Goal: Task Accomplishment & Management: Use online tool/utility

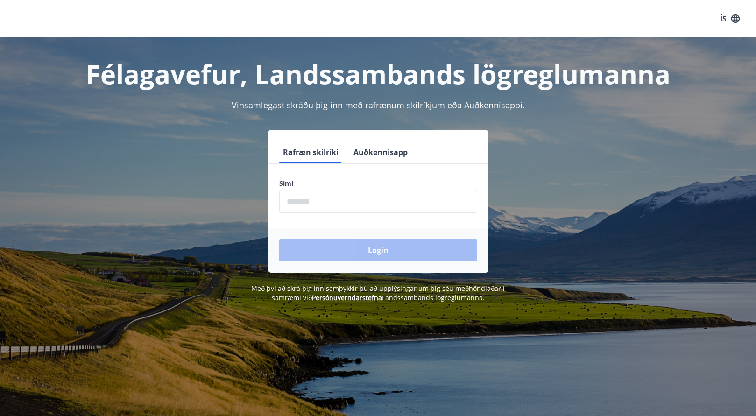
click at [341, 201] on input "phone" at bounding box center [378, 201] width 198 height 23
type input "********"
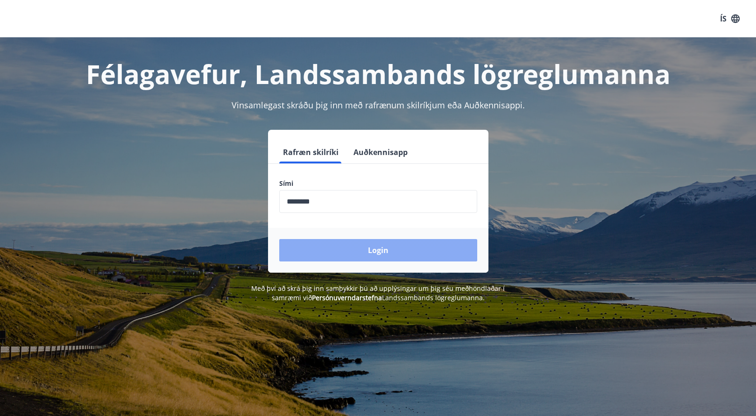
click at [344, 247] on button "Login" at bounding box center [378, 250] width 198 height 22
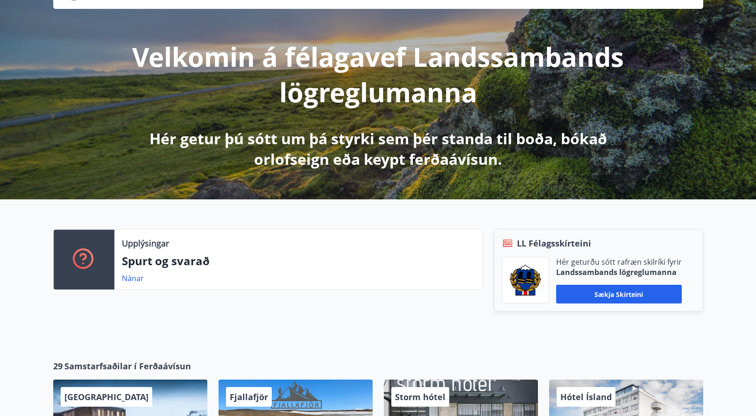
scroll to position [93, 0]
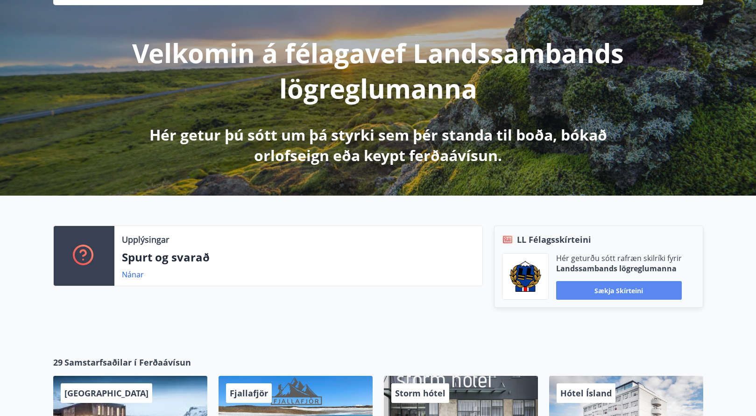
click at [608, 293] on button "Sækja skírteini" at bounding box center [619, 290] width 126 height 19
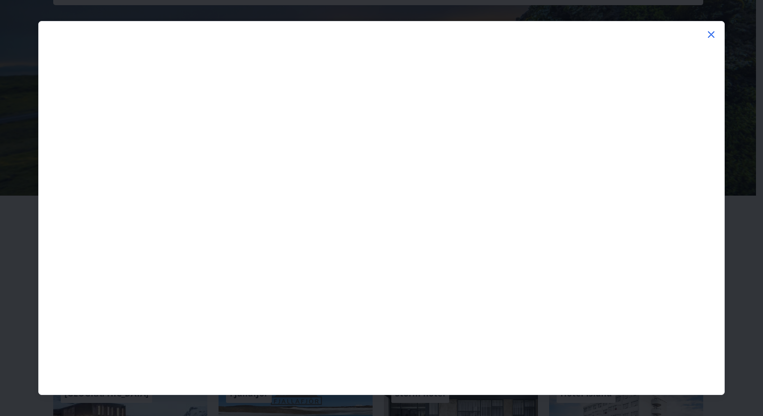
click at [713, 35] on icon at bounding box center [711, 34] width 11 height 11
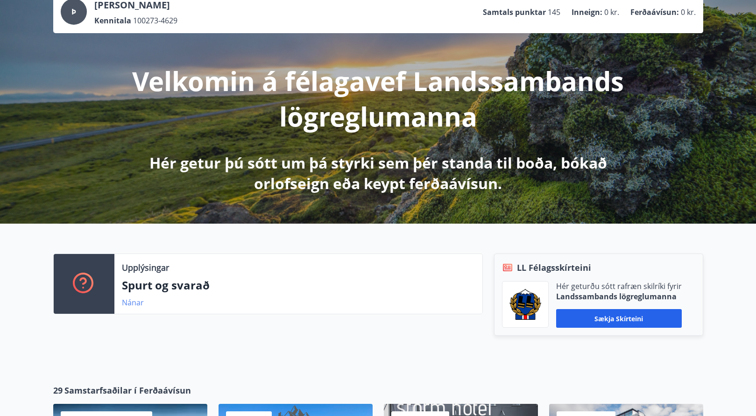
scroll to position [0, 0]
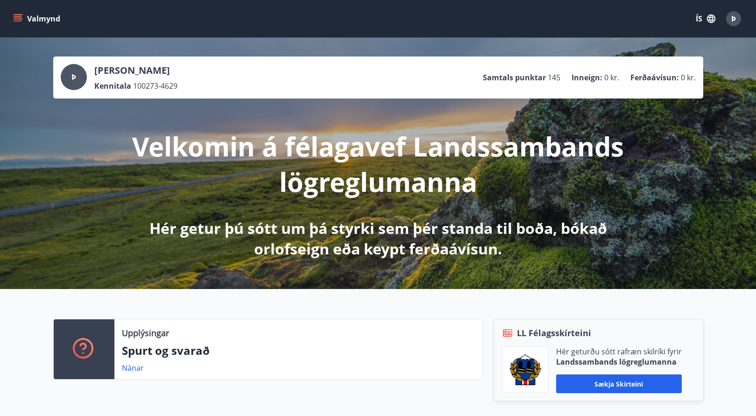
click at [15, 17] on icon "menu" at bounding box center [18, 16] width 8 height 1
click at [363, 316] on div "Upplýsingar Spurt og svarað Nánar LL Félagsskírteini Hér geturðu sótt rafræn sk…" at bounding box center [378, 362] width 756 height 146
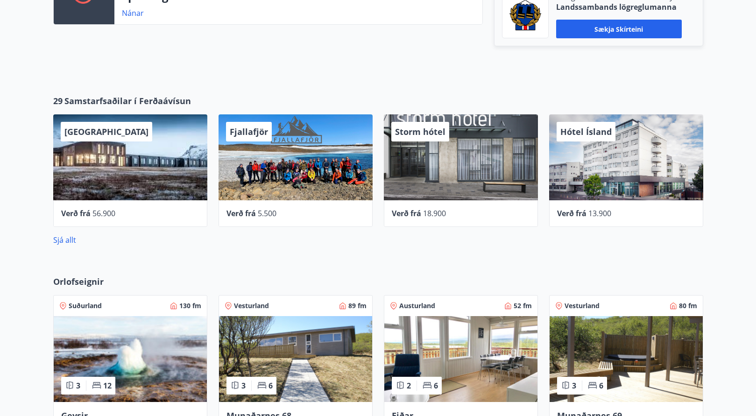
scroll to position [467, 0]
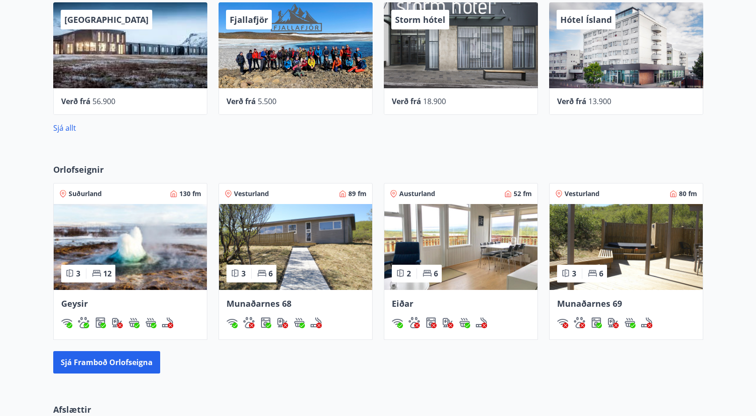
click at [315, 224] on img at bounding box center [295, 247] width 153 height 86
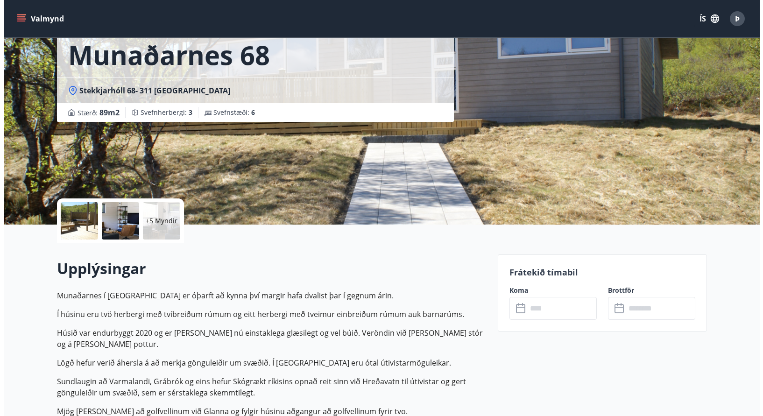
scroll to position [140, 0]
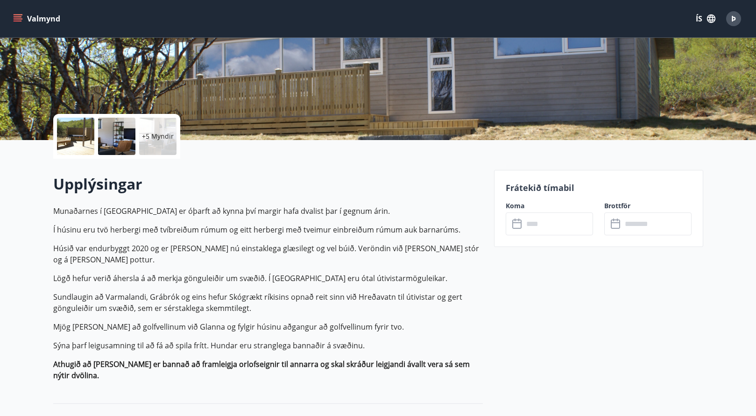
click at [81, 140] on div at bounding box center [75, 136] width 37 height 37
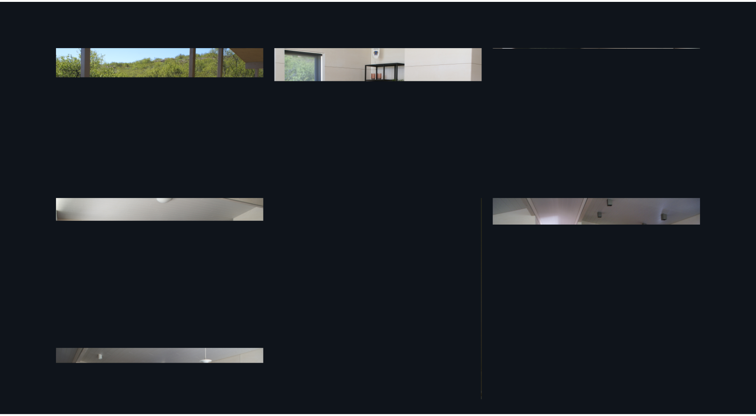
scroll to position [0, 0]
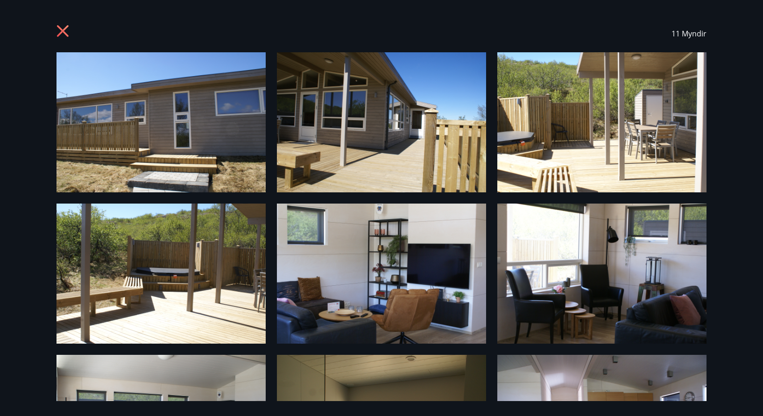
click at [60, 30] on icon at bounding box center [64, 32] width 15 height 15
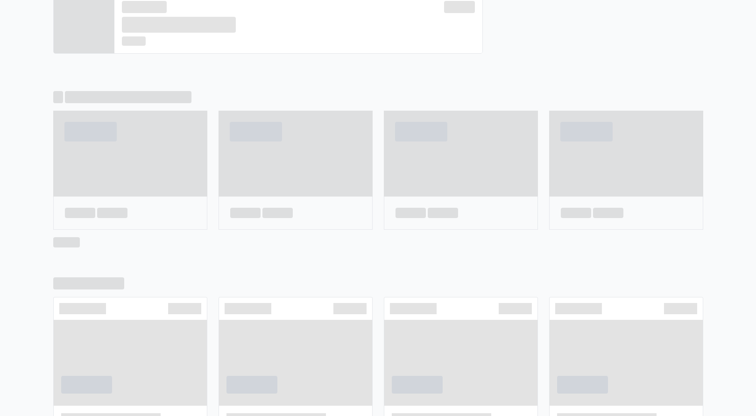
scroll to position [531, 0]
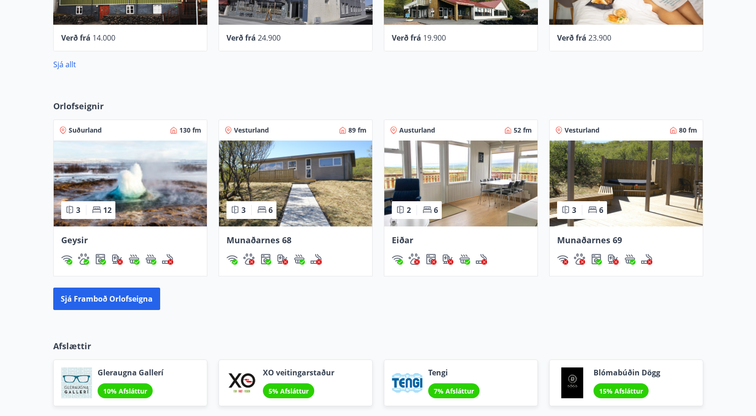
click at [639, 200] on img at bounding box center [626, 184] width 153 height 86
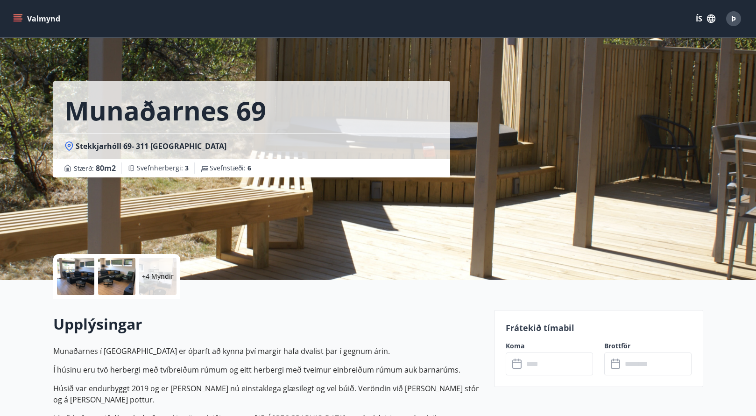
click at [81, 283] on div at bounding box center [75, 276] width 37 height 37
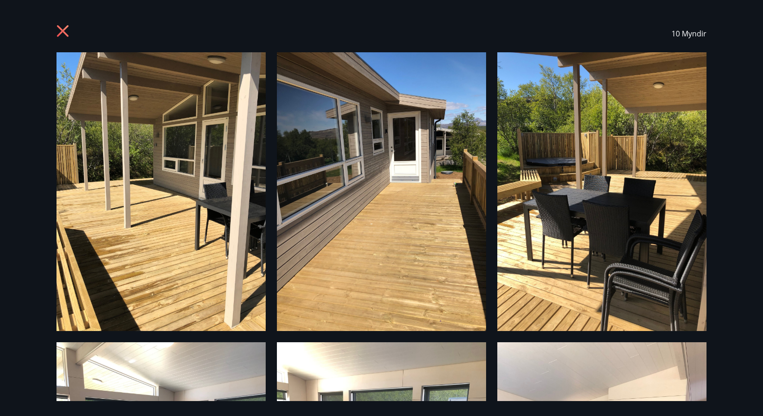
click at [65, 30] on icon at bounding box center [64, 32] width 15 height 15
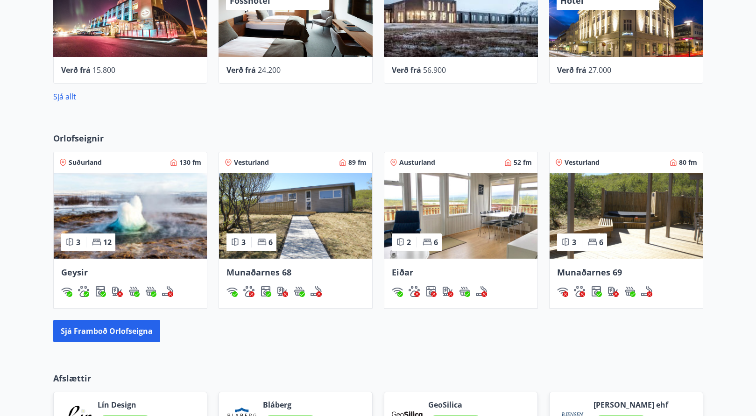
scroll to position [641, 0]
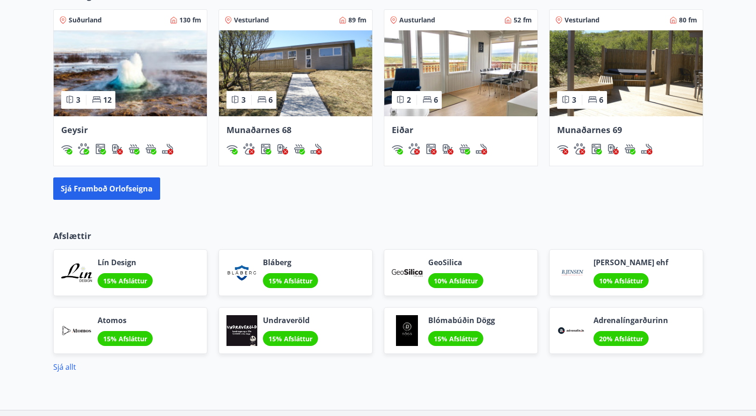
click at [161, 98] on img at bounding box center [130, 73] width 153 height 86
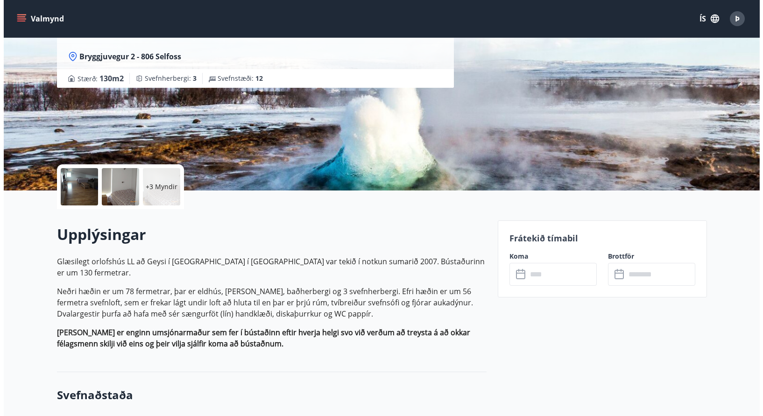
scroll to position [93, 0]
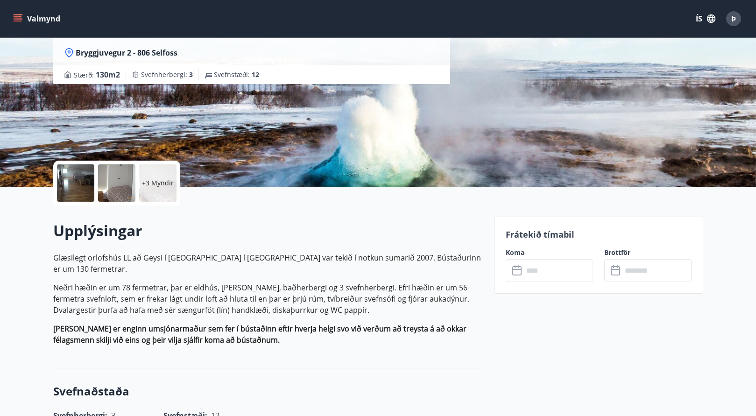
click at [99, 179] on div at bounding box center [116, 182] width 37 height 37
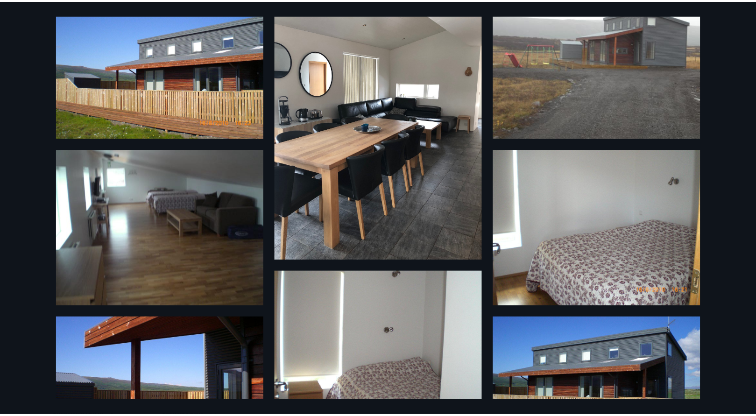
scroll to position [0, 0]
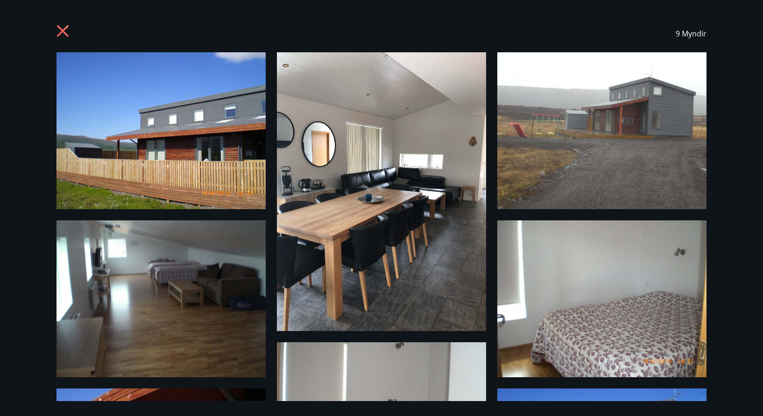
click at [61, 32] on icon at bounding box center [63, 31] width 12 height 12
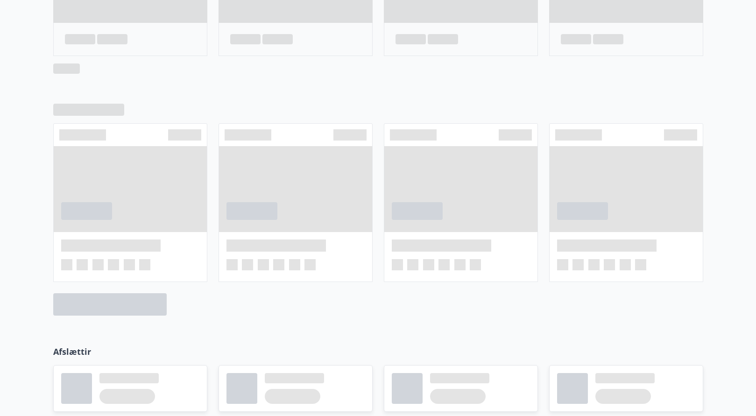
scroll to position [533, 0]
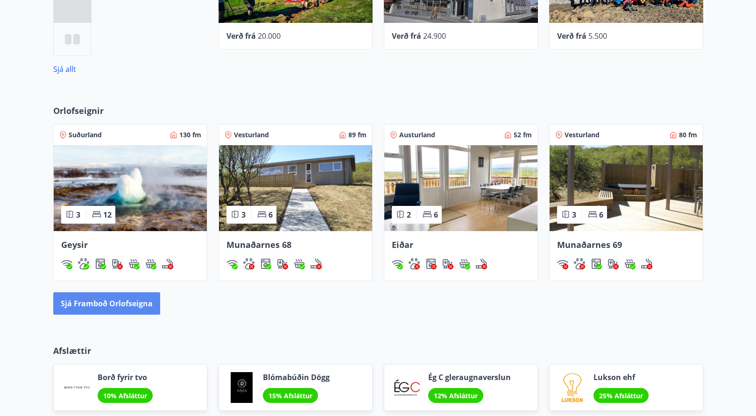
click at [143, 306] on button "Sjá framboð orlofseigna" at bounding box center [106, 304] width 107 height 22
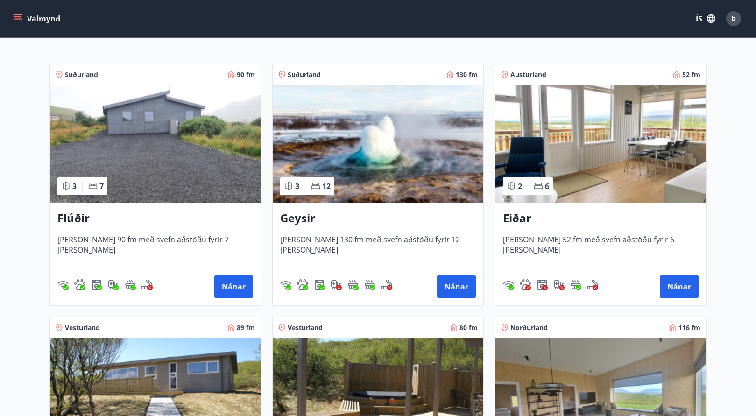
scroll to position [140, 0]
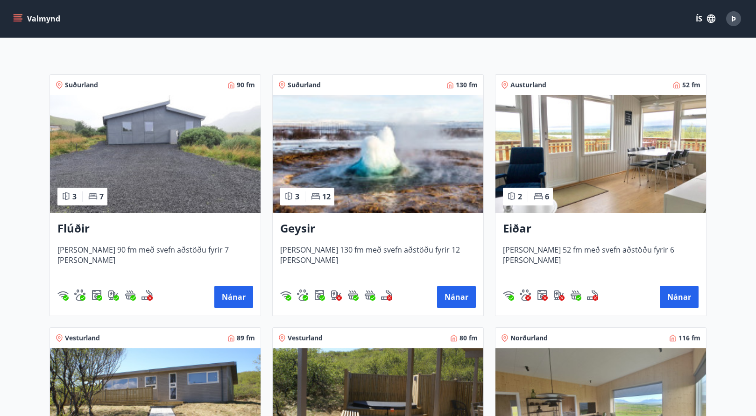
click at [137, 245] on span "[PERSON_NAME] 90 fm með svefn aðstöðu fyrir 7 [PERSON_NAME]" at bounding box center [155, 260] width 196 height 31
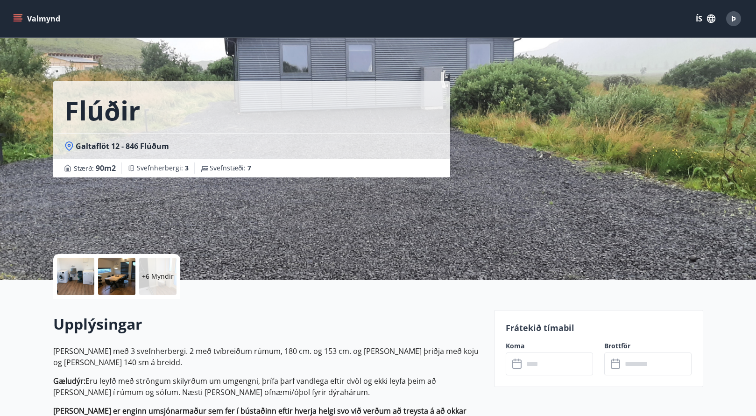
click at [80, 274] on div at bounding box center [75, 276] width 37 height 37
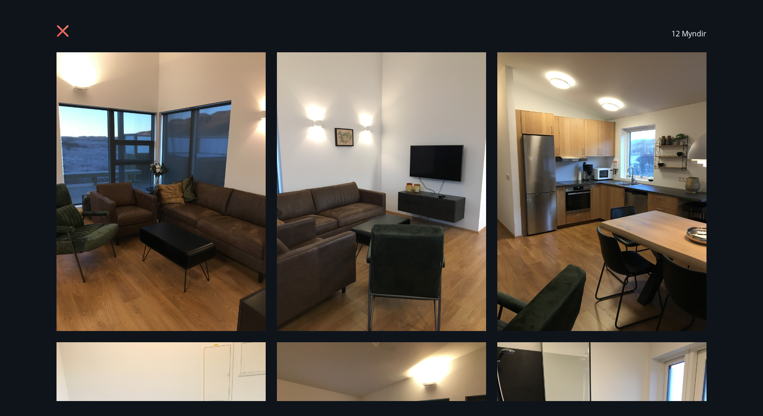
click at [64, 30] on icon at bounding box center [63, 31] width 12 height 12
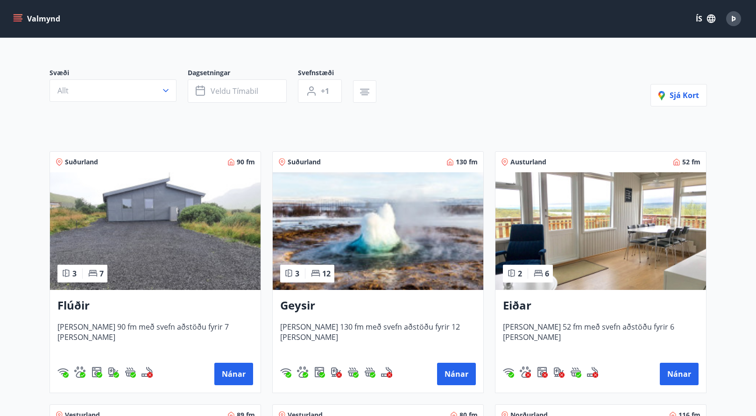
scroll to position [47, 0]
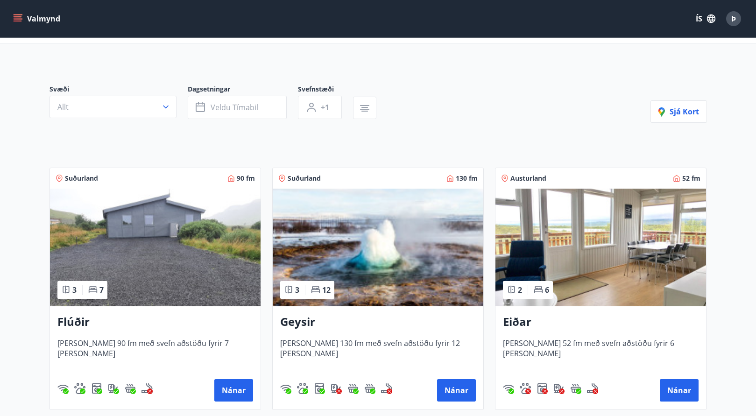
click at [59, 177] on icon at bounding box center [59, 178] width 2 height 2
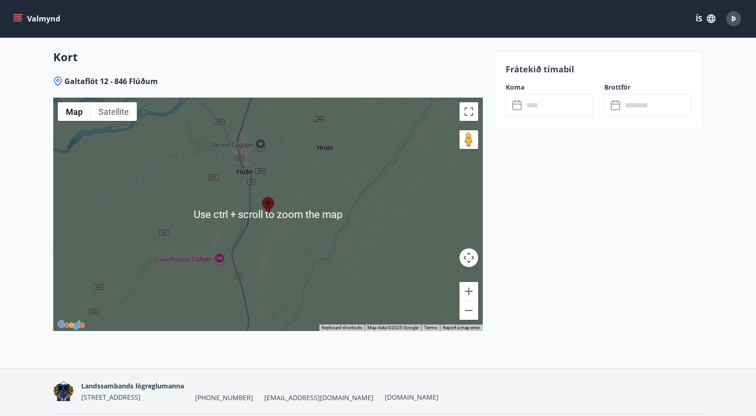
scroll to position [1215, 0]
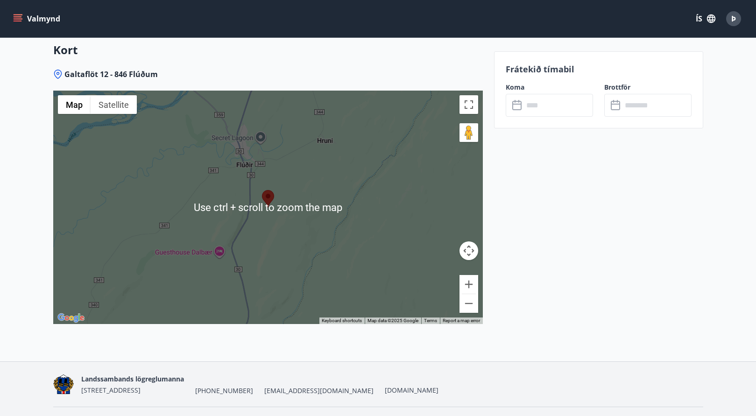
click at [323, 269] on div at bounding box center [268, 208] width 430 height 234
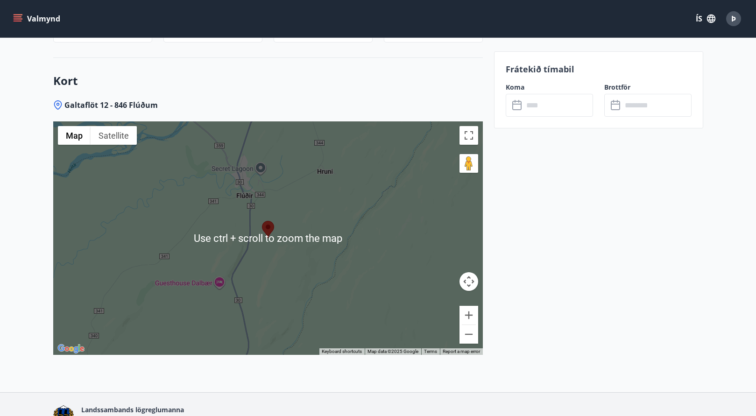
scroll to position [1145, 0]
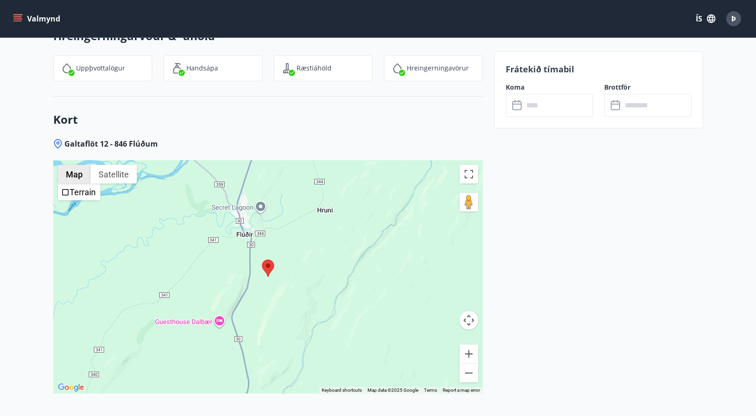
click at [68, 175] on button "Map" at bounding box center [74, 174] width 33 height 19
click at [467, 376] on button "Zoom out" at bounding box center [469, 373] width 19 height 19
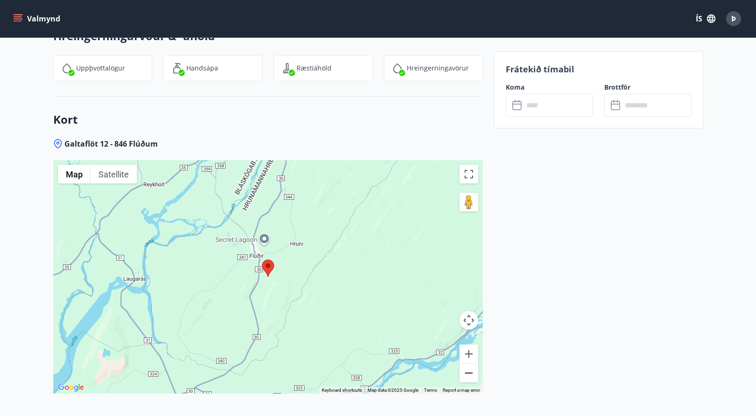
click at [467, 376] on button "Zoom out" at bounding box center [469, 373] width 19 height 19
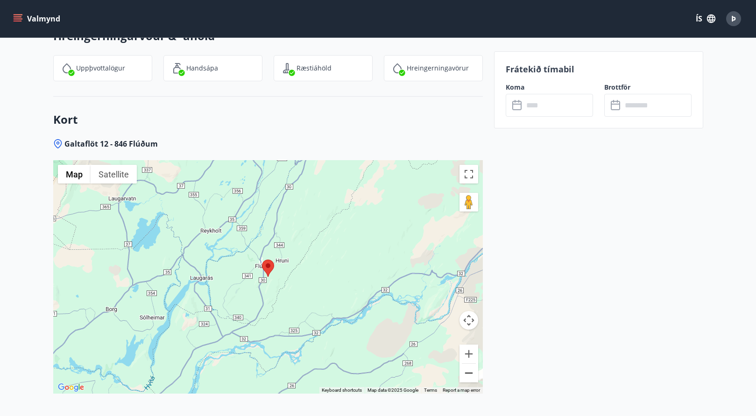
click at [467, 376] on button "Zoom out" at bounding box center [469, 373] width 19 height 19
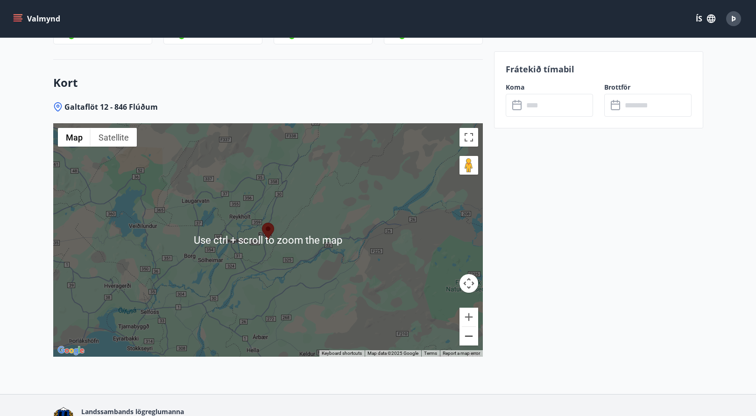
scroll to position [1192, 0]
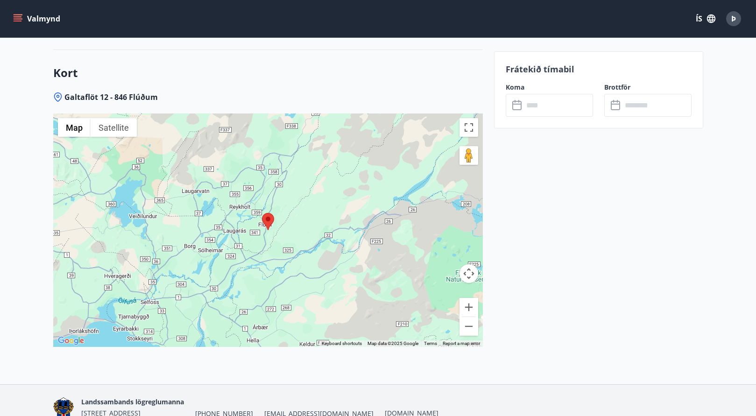
click at [298, 284] on div at bounding box center [268, 231] width 430 height 234
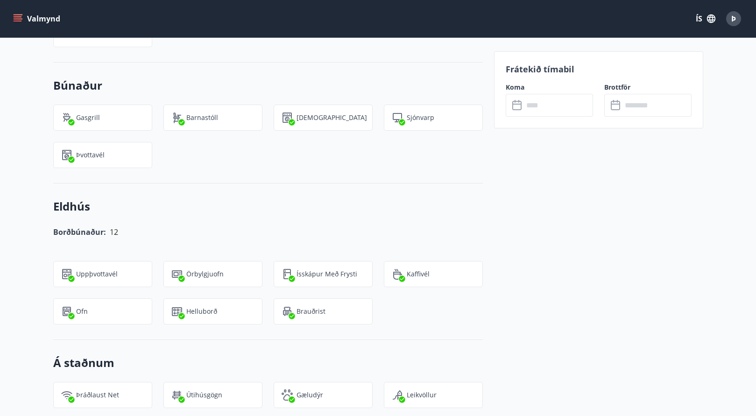
scroll to position [398, 0]
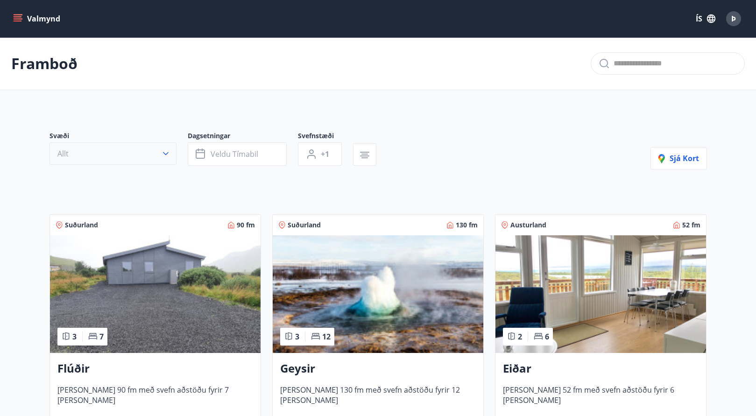
click at [167, 155] on icon "button" at bounding box center [165, 153] width 9 height 9
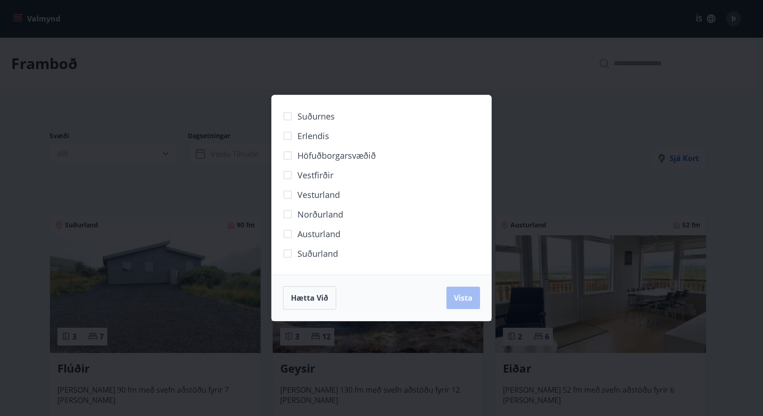
click at [166, 155] on div "Suðurnes Erlendis Höfuðborgarsvæðið [GEOGRAPHIC_DATA] [GEOGRAPHIC_DATA] [GEOGRA…" at bounding box center [381, 208] width 763 height 416
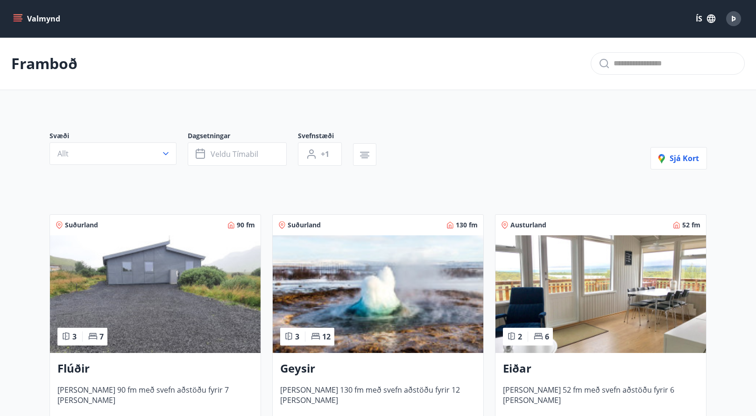
click at [17, 15] on icon "menu" at bounding box center [17, 18] width 9 height 9
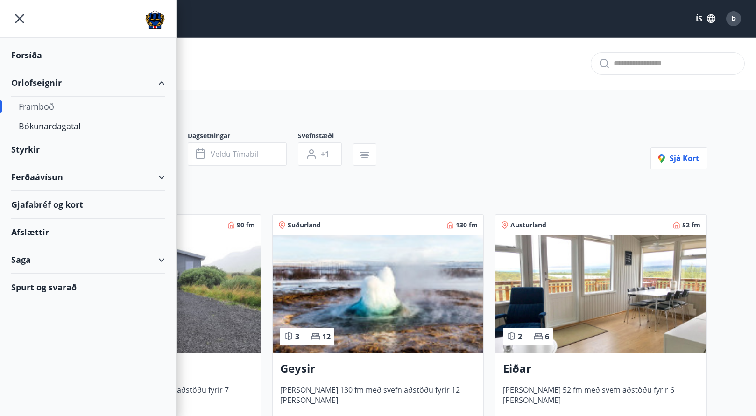
click at [35, 177] on div "Ferðaávísun" at bounding box center [88, 178] width 154 height 28
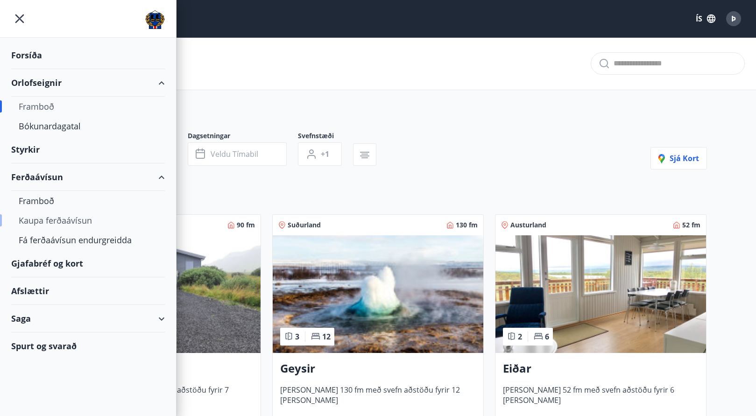
click at [34, 223] on div "Kaupa ferðaávísun" at bounding box center [88, 221] width 139 height 20
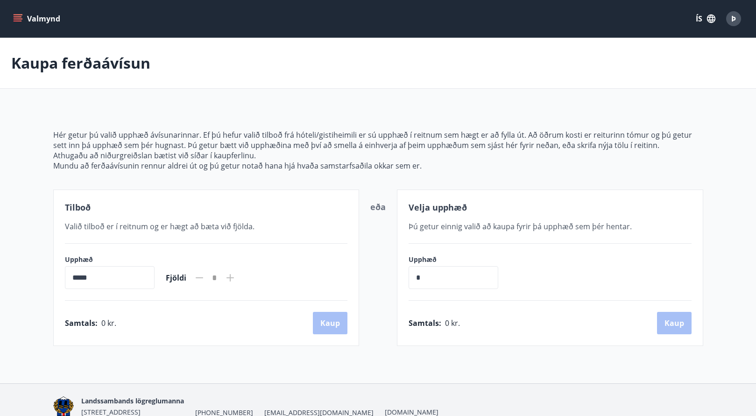
click at [16, 17] on icon "menu" at bounding box center [18, 16] width 8 height 1
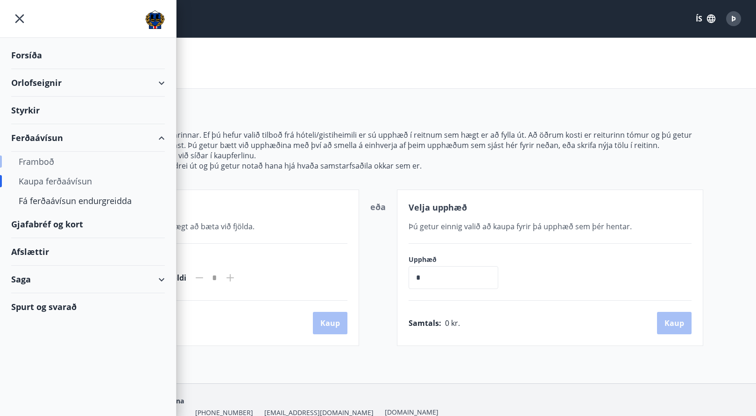
click at [24, 164] on div "Framboð" at bounding box center [88, 162] width 139 height 20
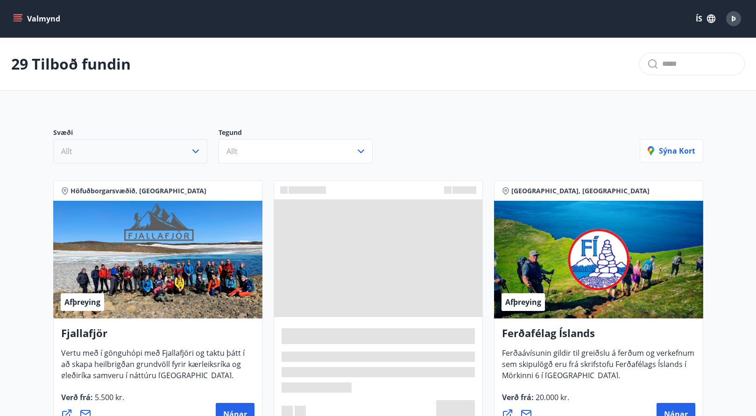
click at [195, 151] on icon "button" at bounding box center [195, 151] width 11 height 11
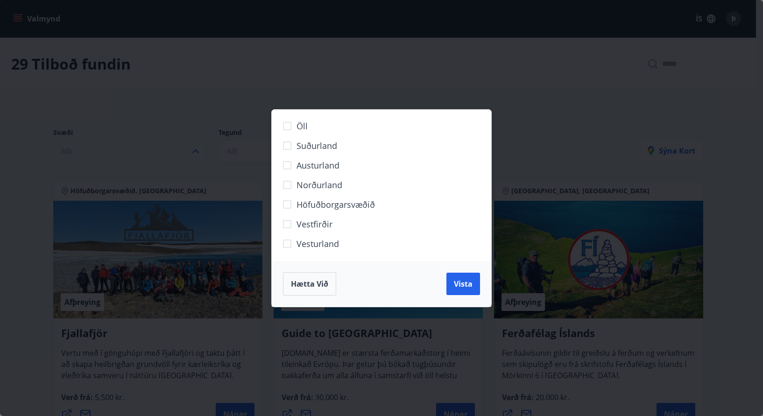
click at [257, 93] on div "Öll Suðurland [GEOGRAPHIC_DATA] Norðurland Höfuðborgarsvæðið [GEOGRAPHIC_DATA] …" at bounding box center [381, 208] width 763 height 416
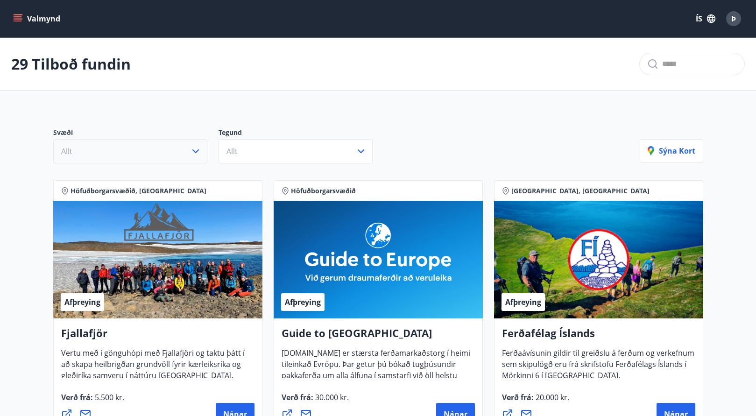
click at [19, 15] on icon "menu" at bounding box center [19, 14] width 10 height 1
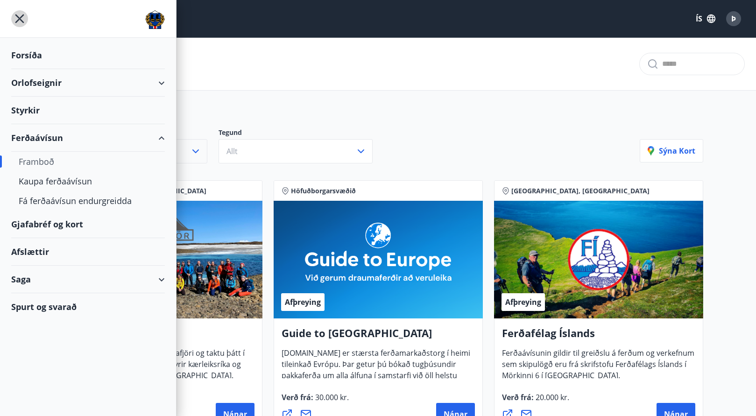
click at [18, 13] on icon "menu" at bounding box center [19, 18] width 17 height 17
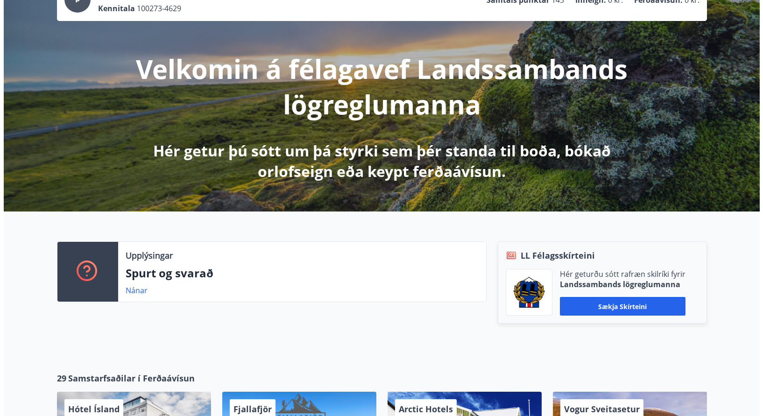
scroll to position [187, 0]
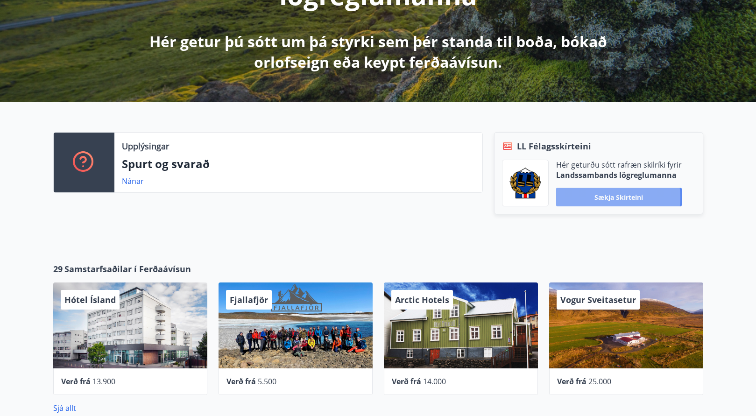
click at [610, 198] on button "Sækja skírteini" at bounding box center [619, 197] width 126 height 19
